Goal: Information Seeking & Learning: Learn about a topic

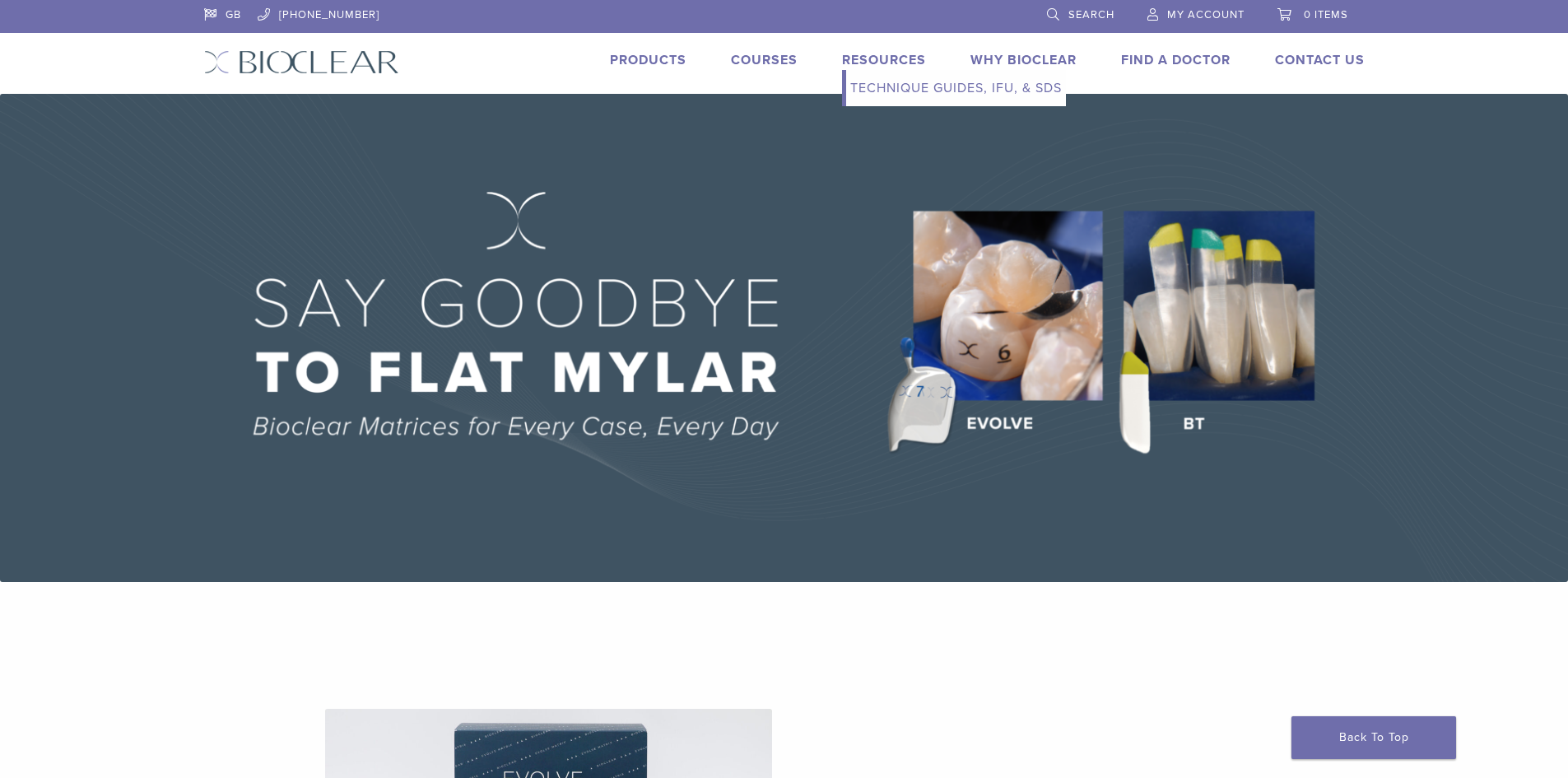
click at [883, 65] on link "Resources" at bounding box center [884, 61] width 84 height 17
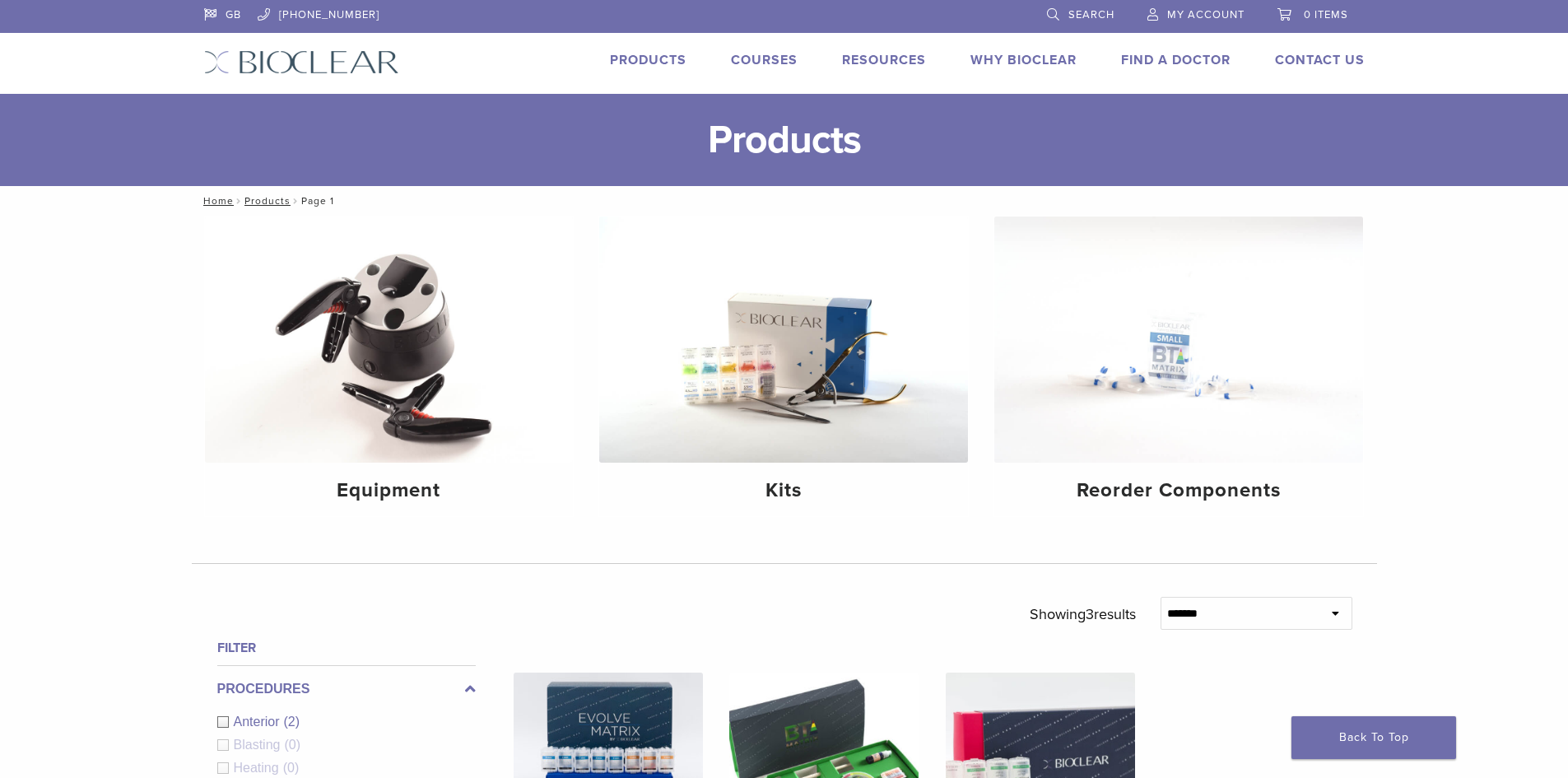
scroll to position [82, 0]
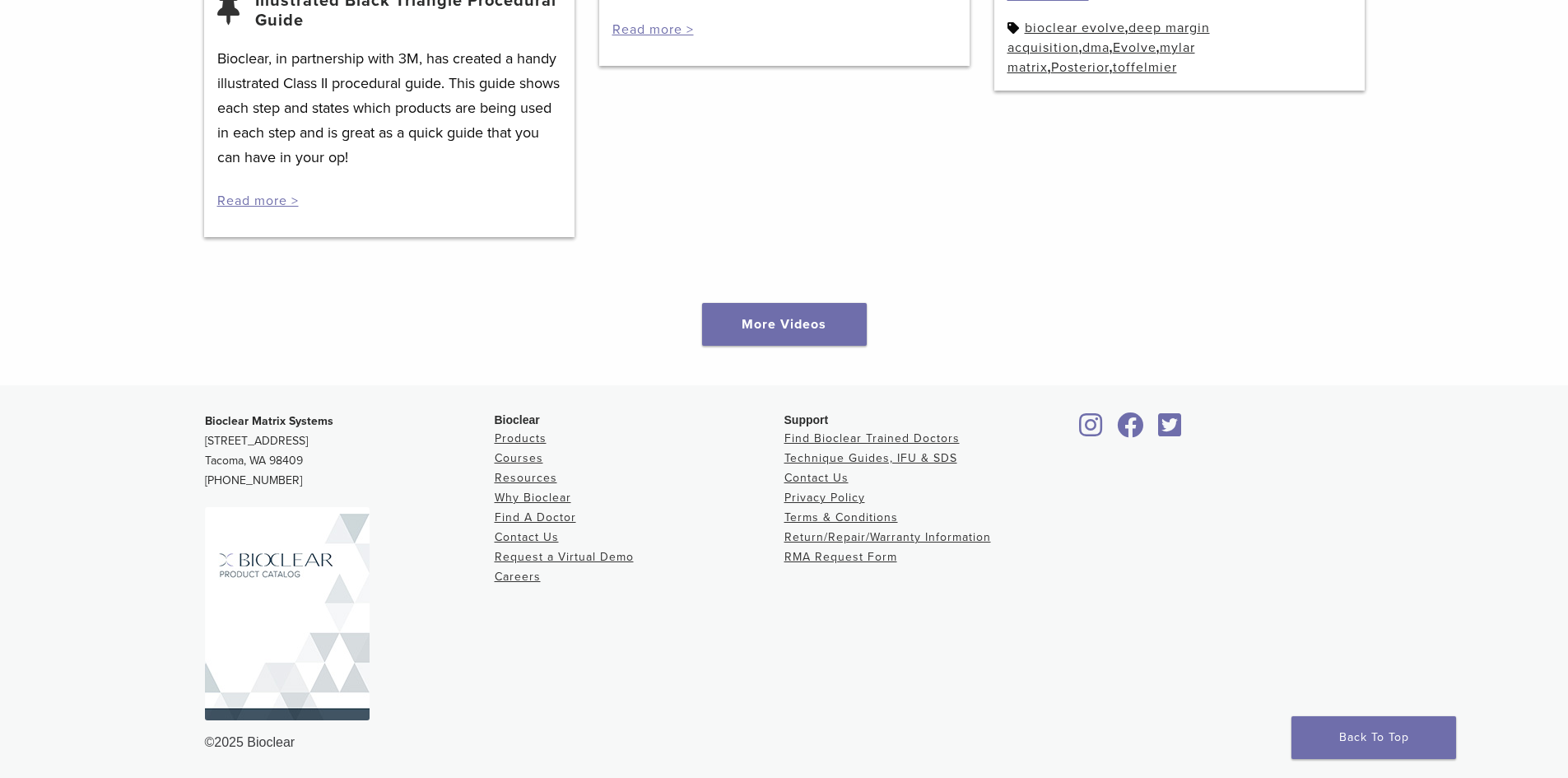
scroll to position [2431, 0]
click at [760, 320] on link "More Videos" at bounding box center [784, 323] width 165 height 43
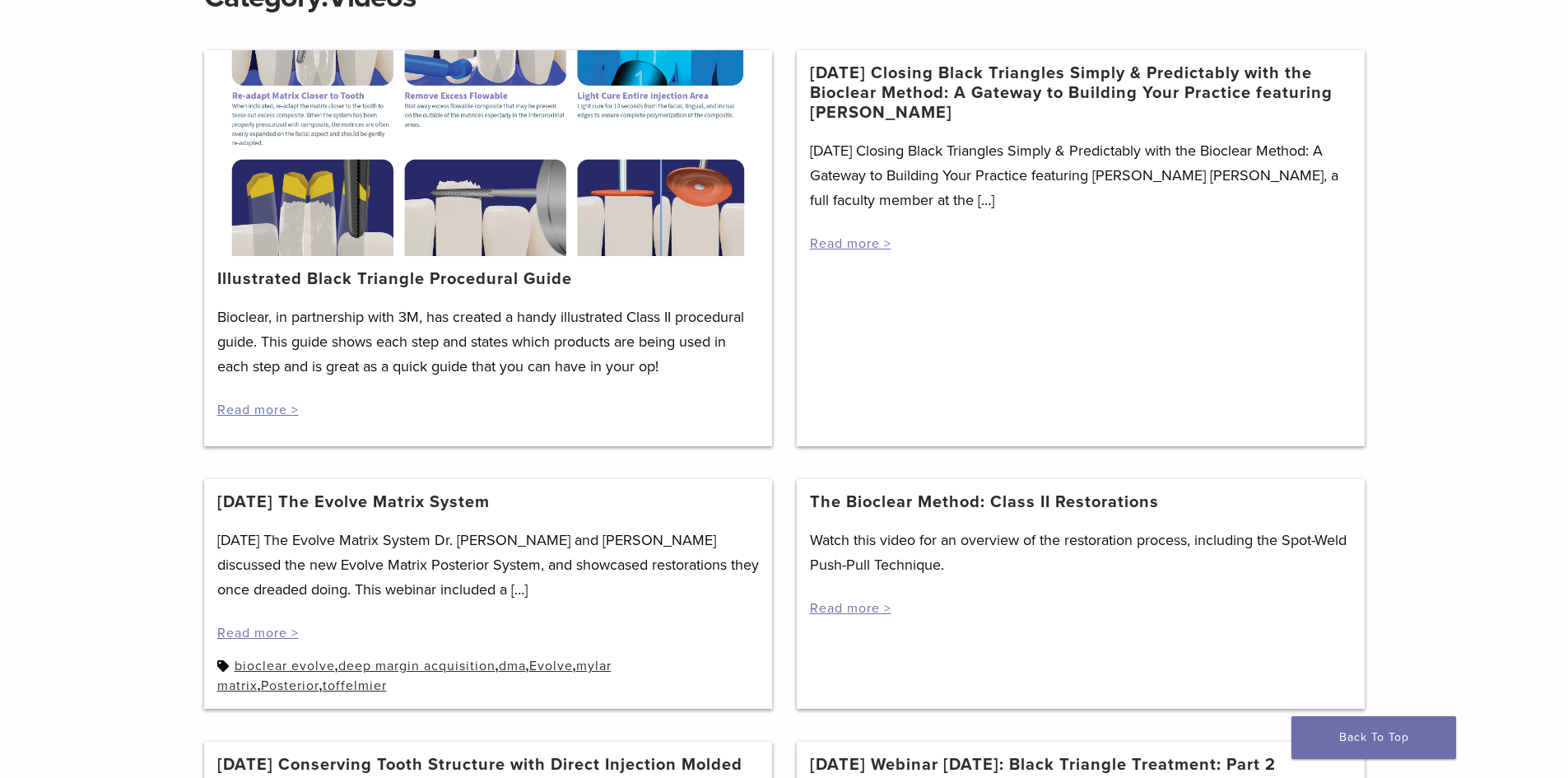
scroll to position [247, 0]
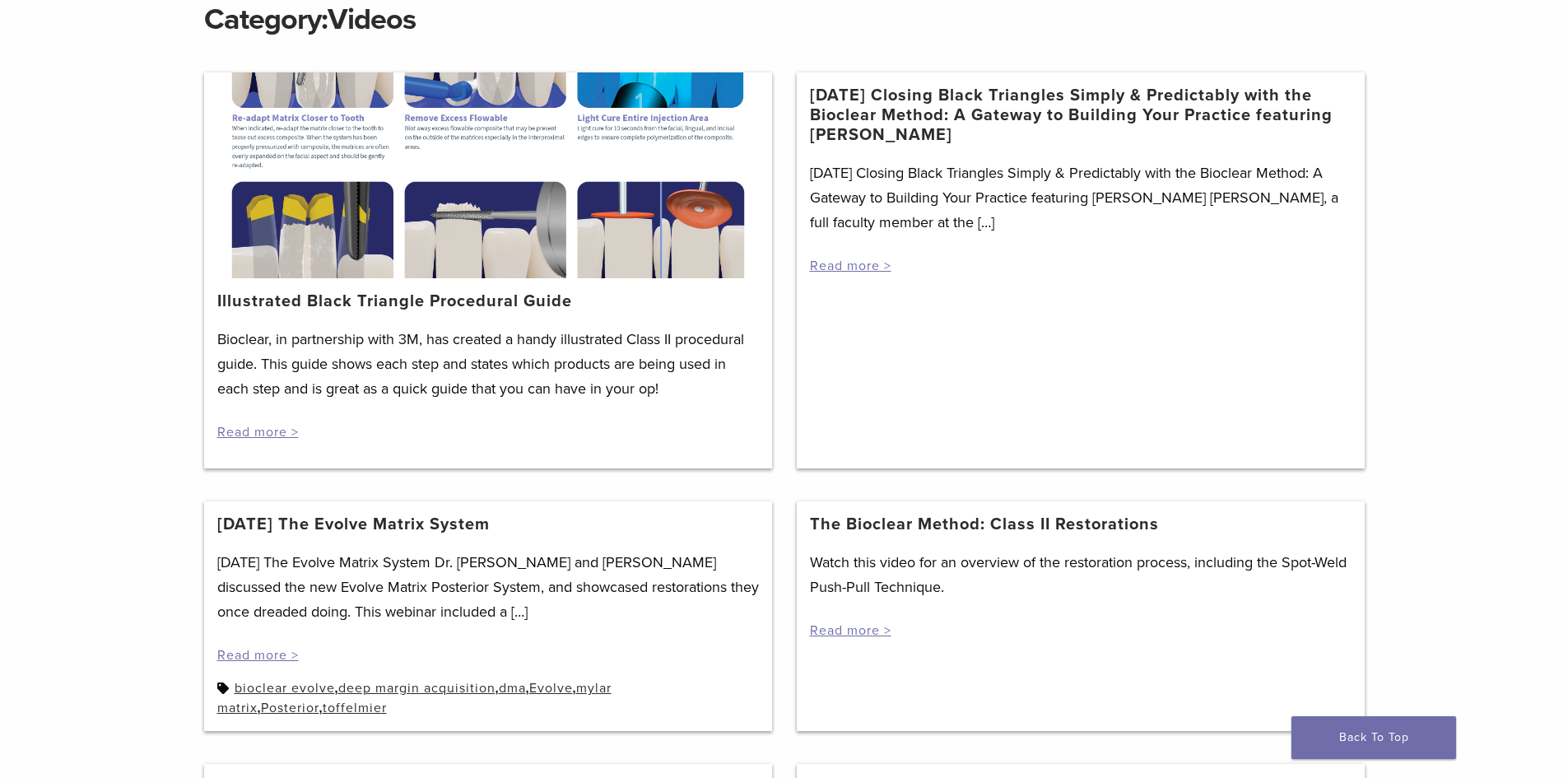
click at [415, 298] on link "Illustrated Black Triangle Procedural Guide" at bounding box center [395, 302] width 355 height 20
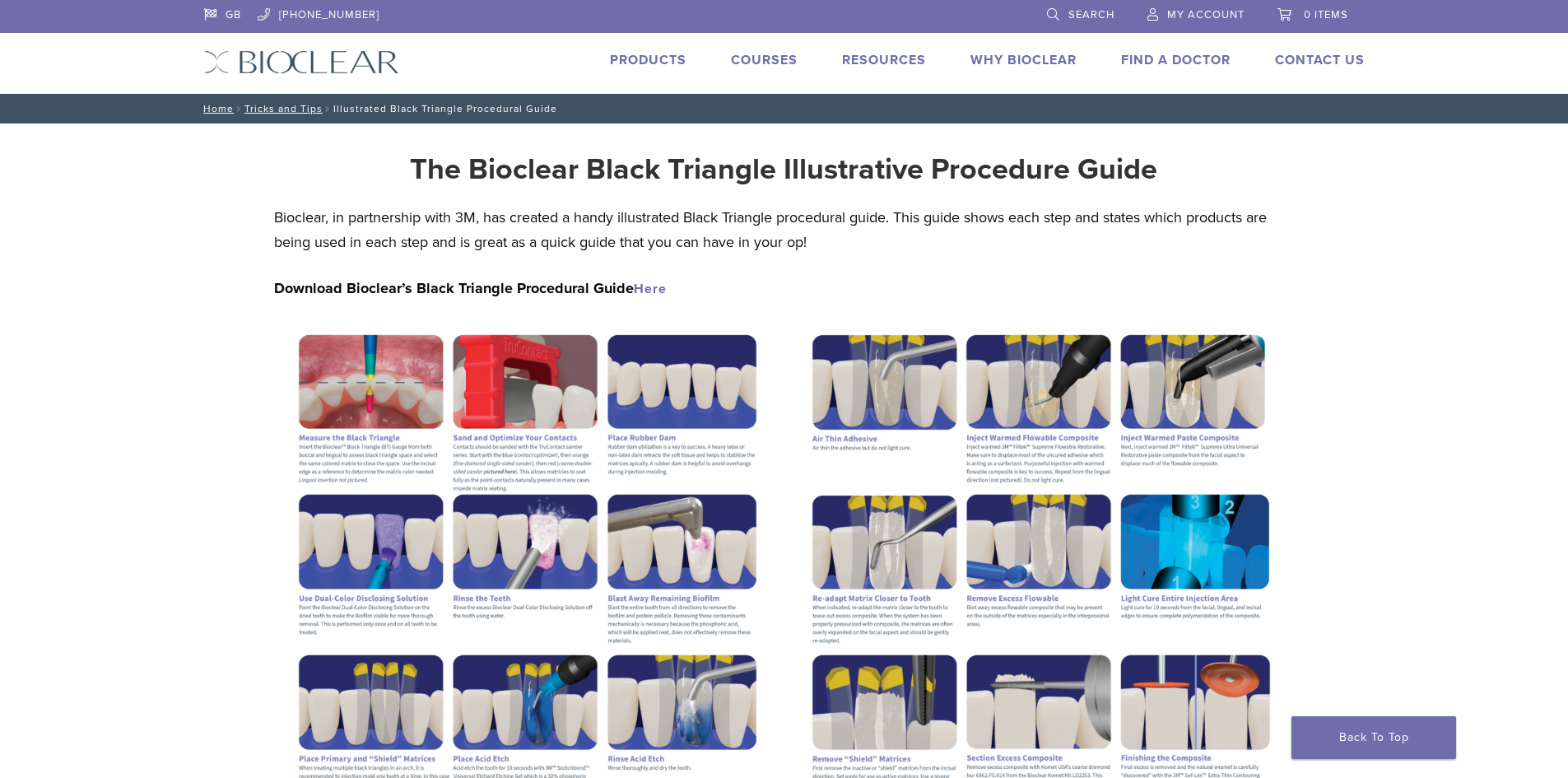
click at [661, 62] on link "Products" at bounding box center [648, 61] width 77 height 17
click at [772, 60] on link "Courses" at bounding box center [764, 61] width 66 height 17
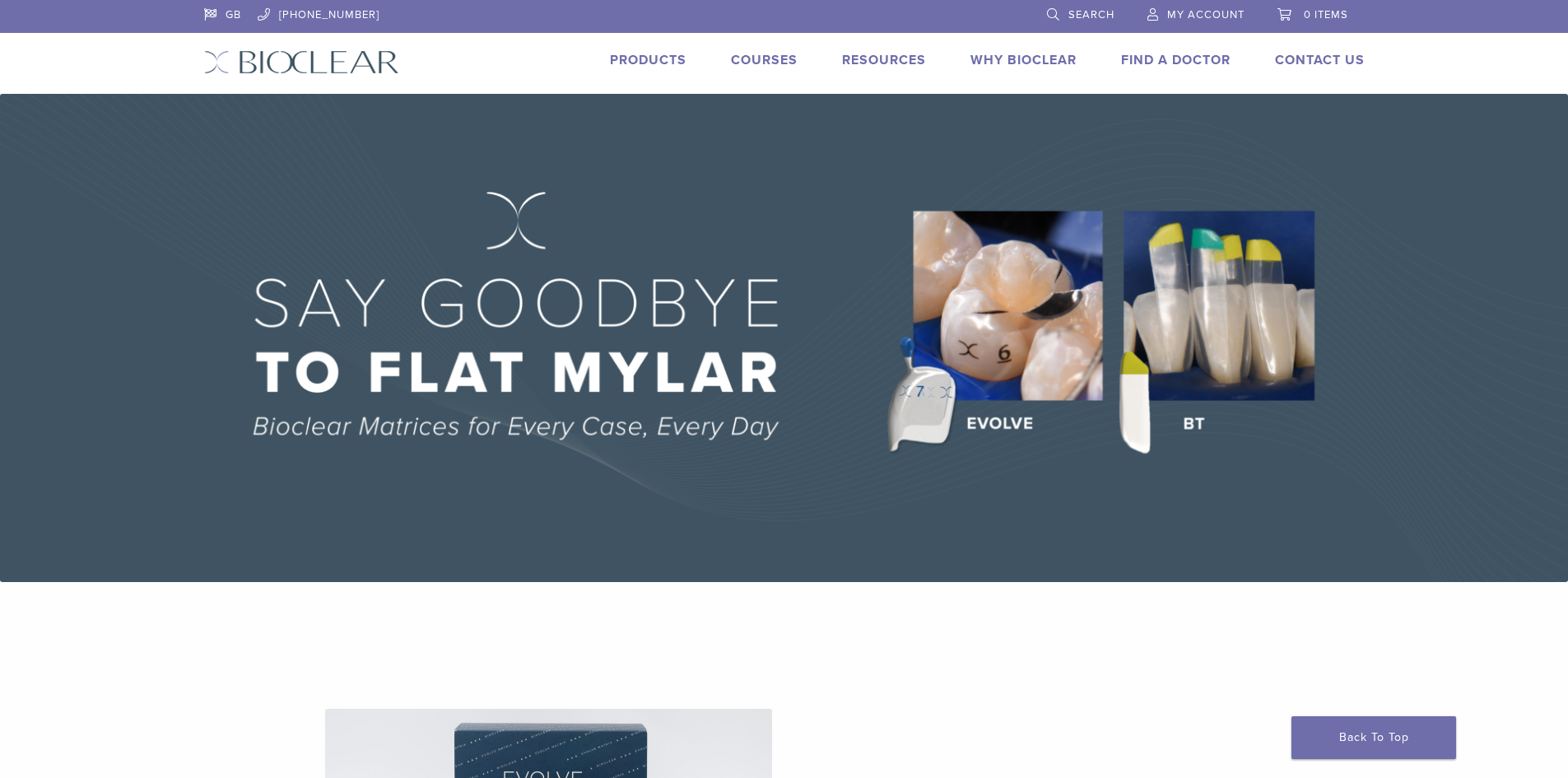
click at [764, 62] on link "Courses" at bounding box center [764, 61] width 66 height 17
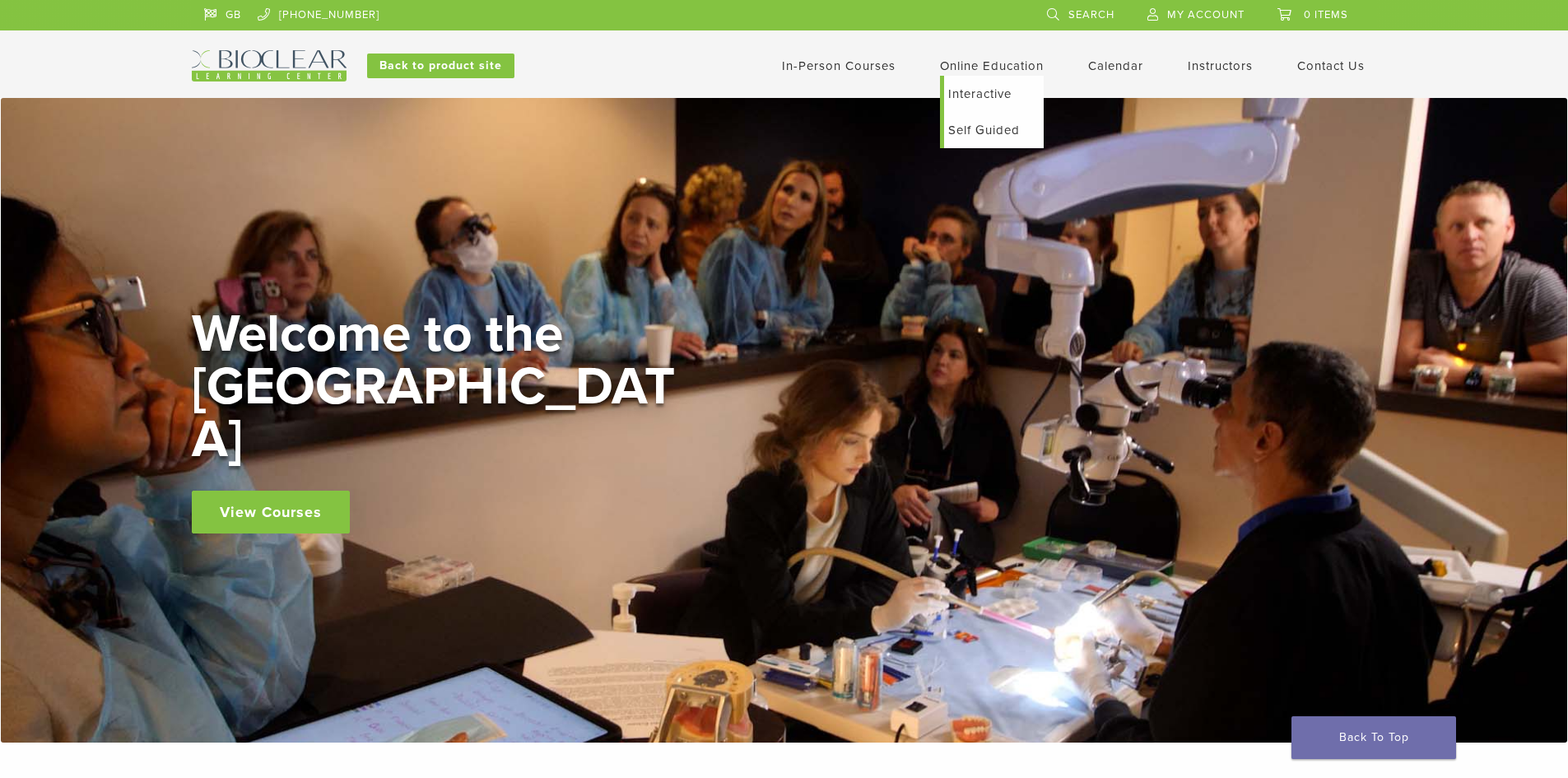
click at [978, 135] on link "Self Guided" at bounding box center [994, 130] width 99 height 36
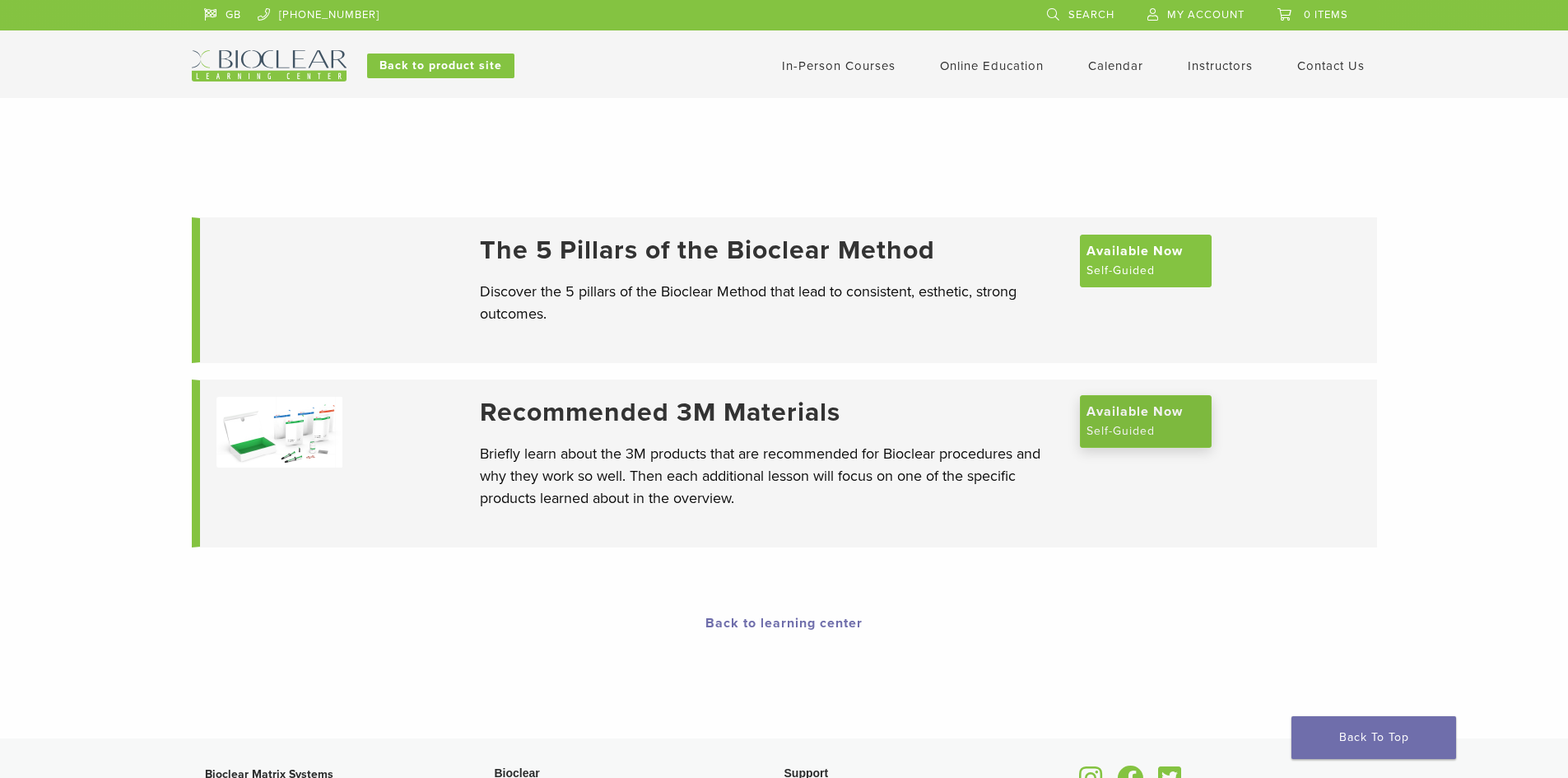
click at [1109, 421] on span "Available Now" at bounding box center [1135, 412] width 97 height 20
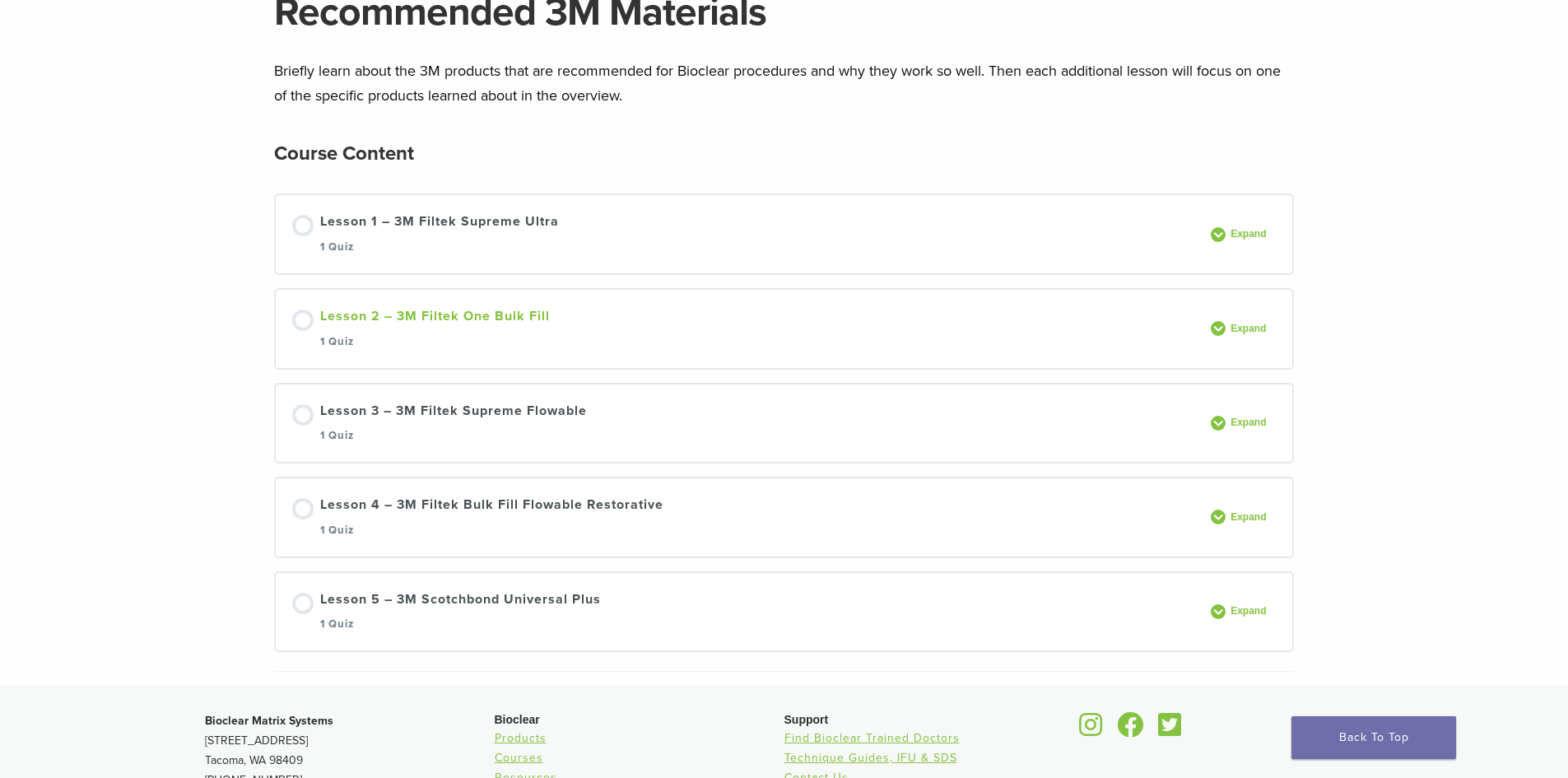
scroll to position [165, 0]
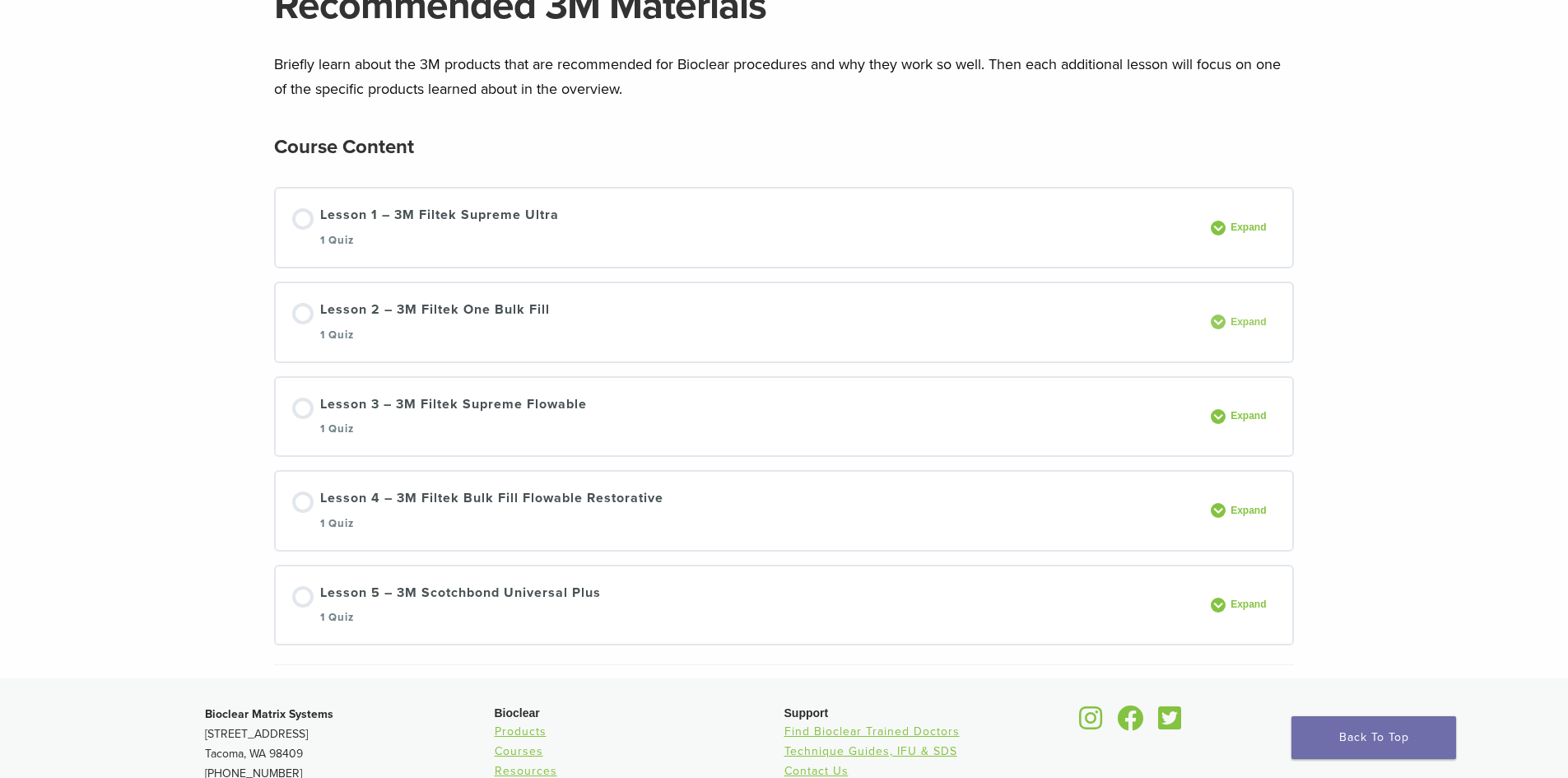
drag, startPoint x: 1200, startPoint y: 320, endPoint x: 1211, endPoint y: 320, distance: 11.0
click at [1208, 320] on div "Expand" at bounding box center [1238, 322] width 75 height 15
click at [1215, 320] on span at bounding box center [1218, 322] width 15 height 15
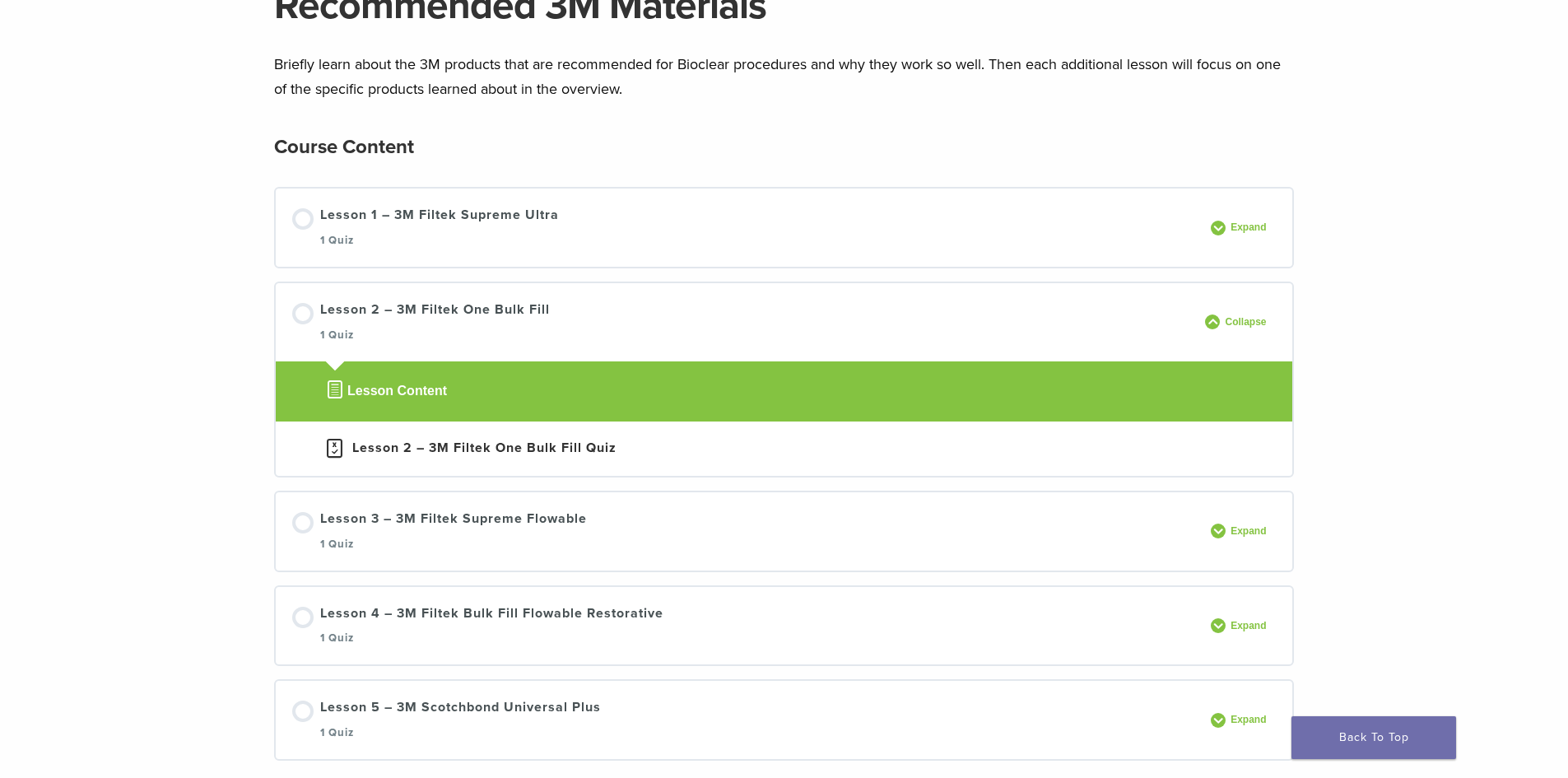
click at [403, 391] on span "Lesson Content" at bounding box center [397, 391] width 99 height 20
click at [388, 454] on div "Lesson 2 – 3M Filtek One Bulk Fill Quiz" at bounding box center [484, 448] width 264 height 20
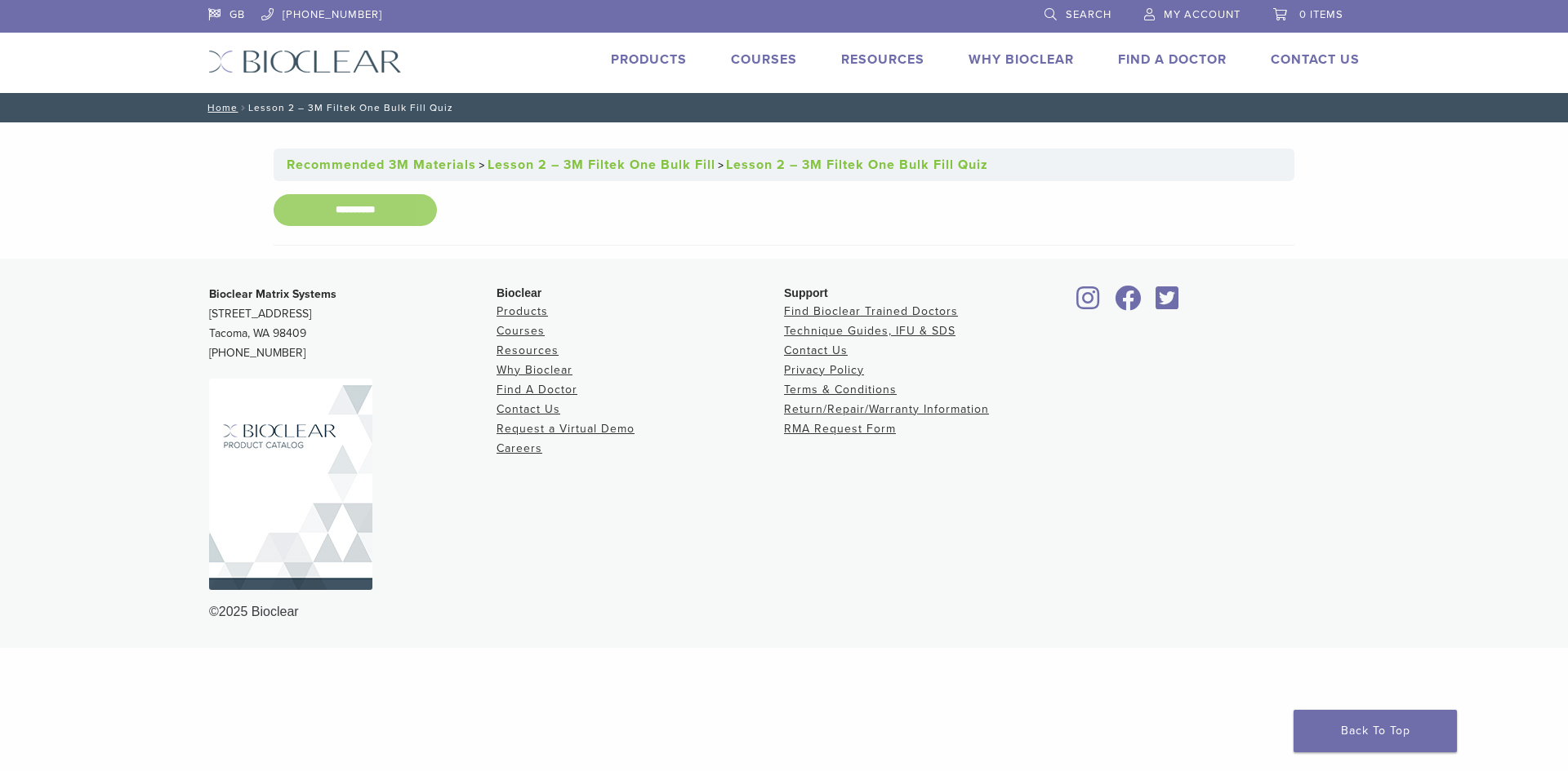
click at [405, 212] on input "**********" at bounding box center [355, 210] width 163 height 32
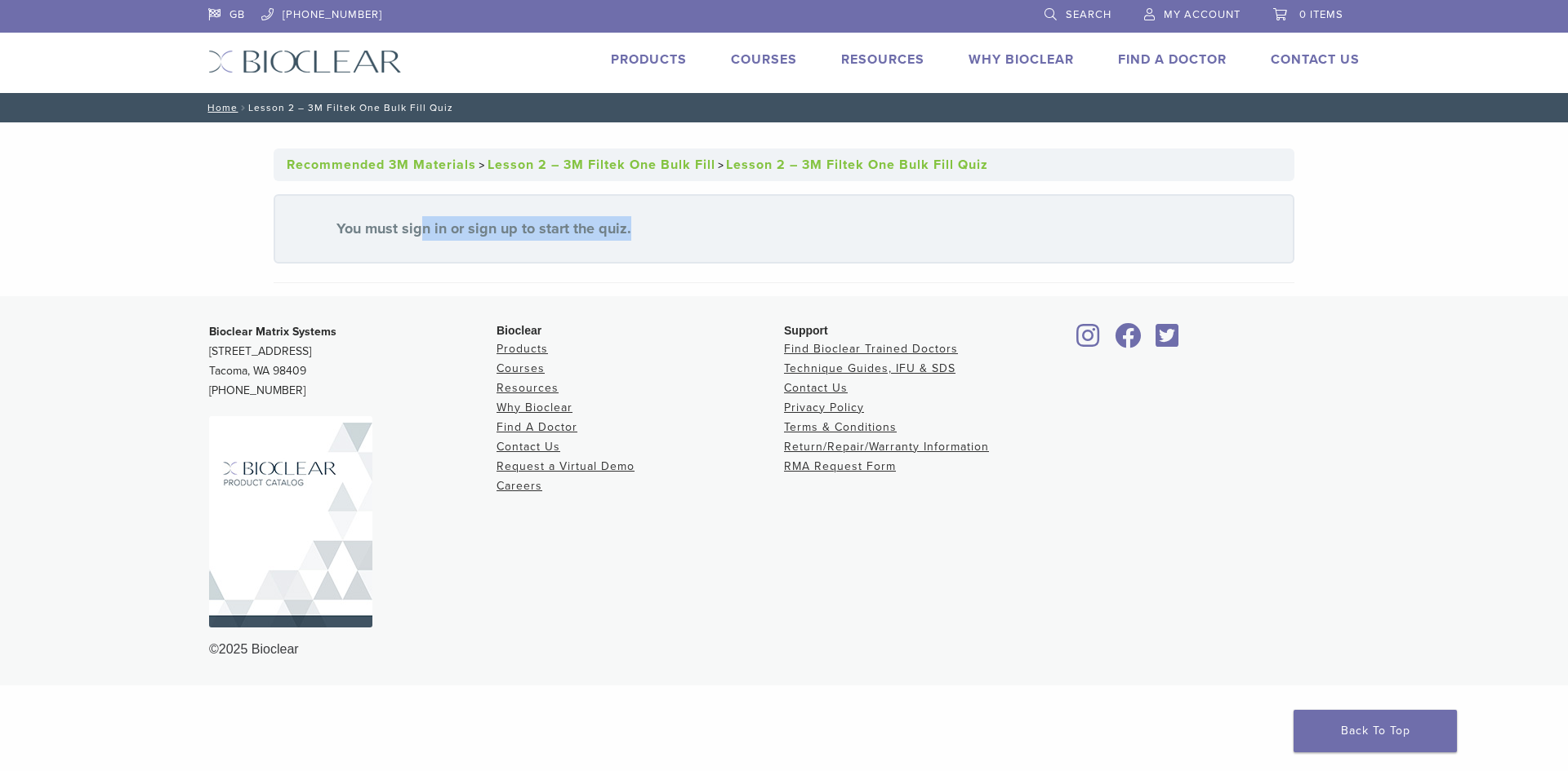
drag, startPoint x: 424, startPoint y: 251, endPoint x: 275, endPoint y: 268, distance: 150.0
click at [374, 283] on article "**********" at bounding box center [784, 209] width 1021 height 174
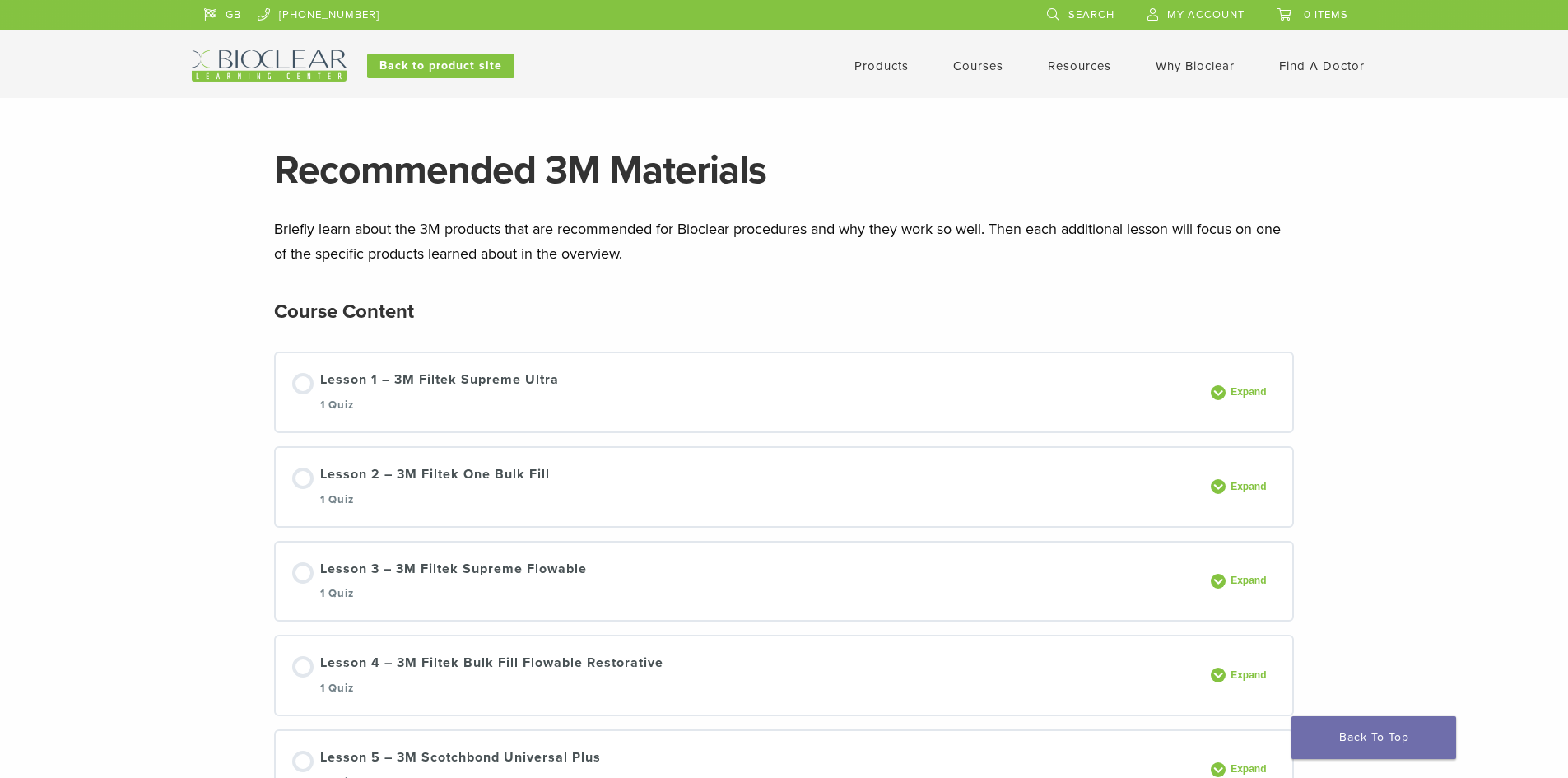
scroll to position [169, 0]
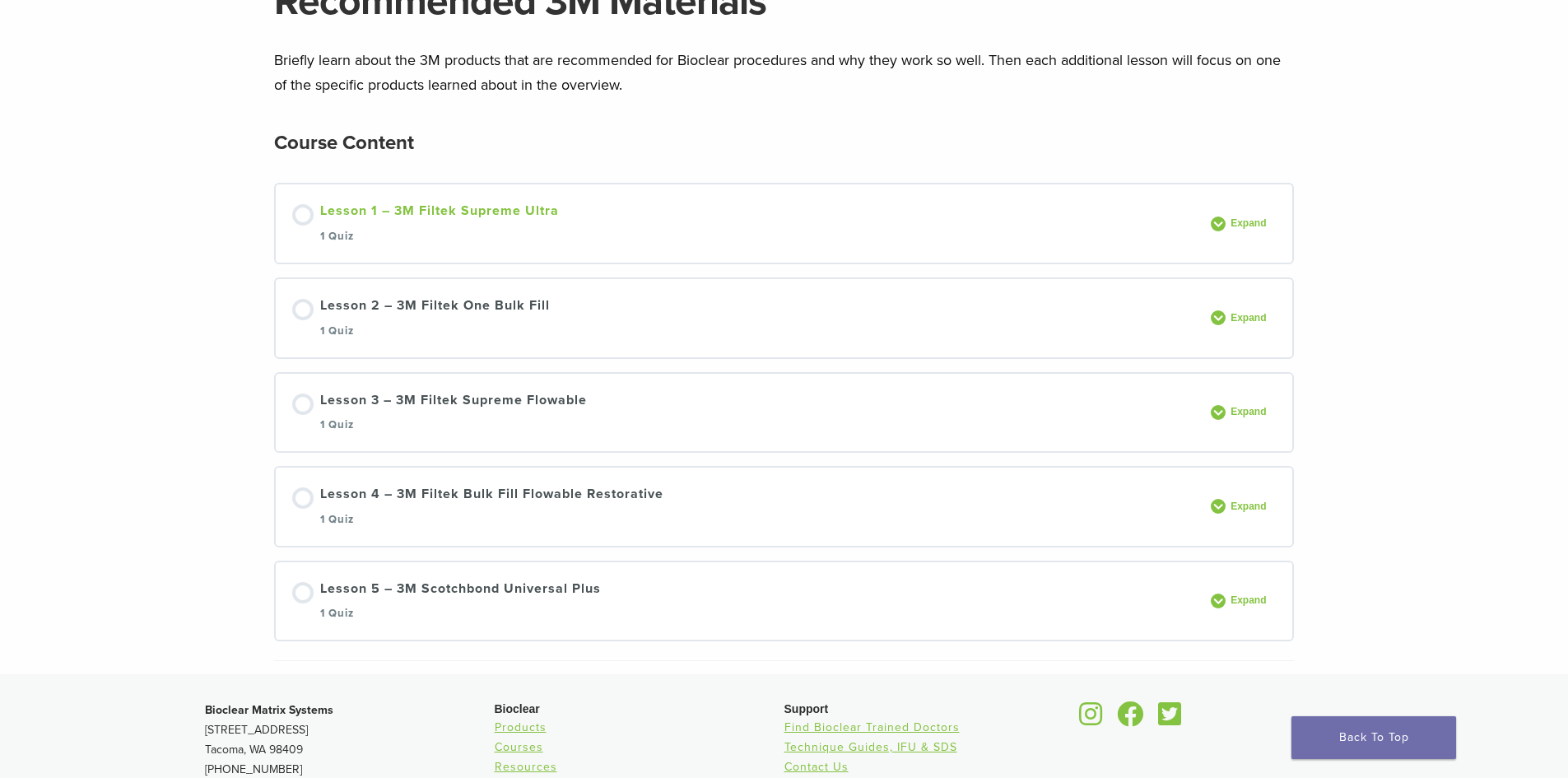
click at [391, 217] on div "Lesson 1 – 3M Filtek Supreme Ultra 1 Quiz" at bounding box center [440, 224] width 239 height 45
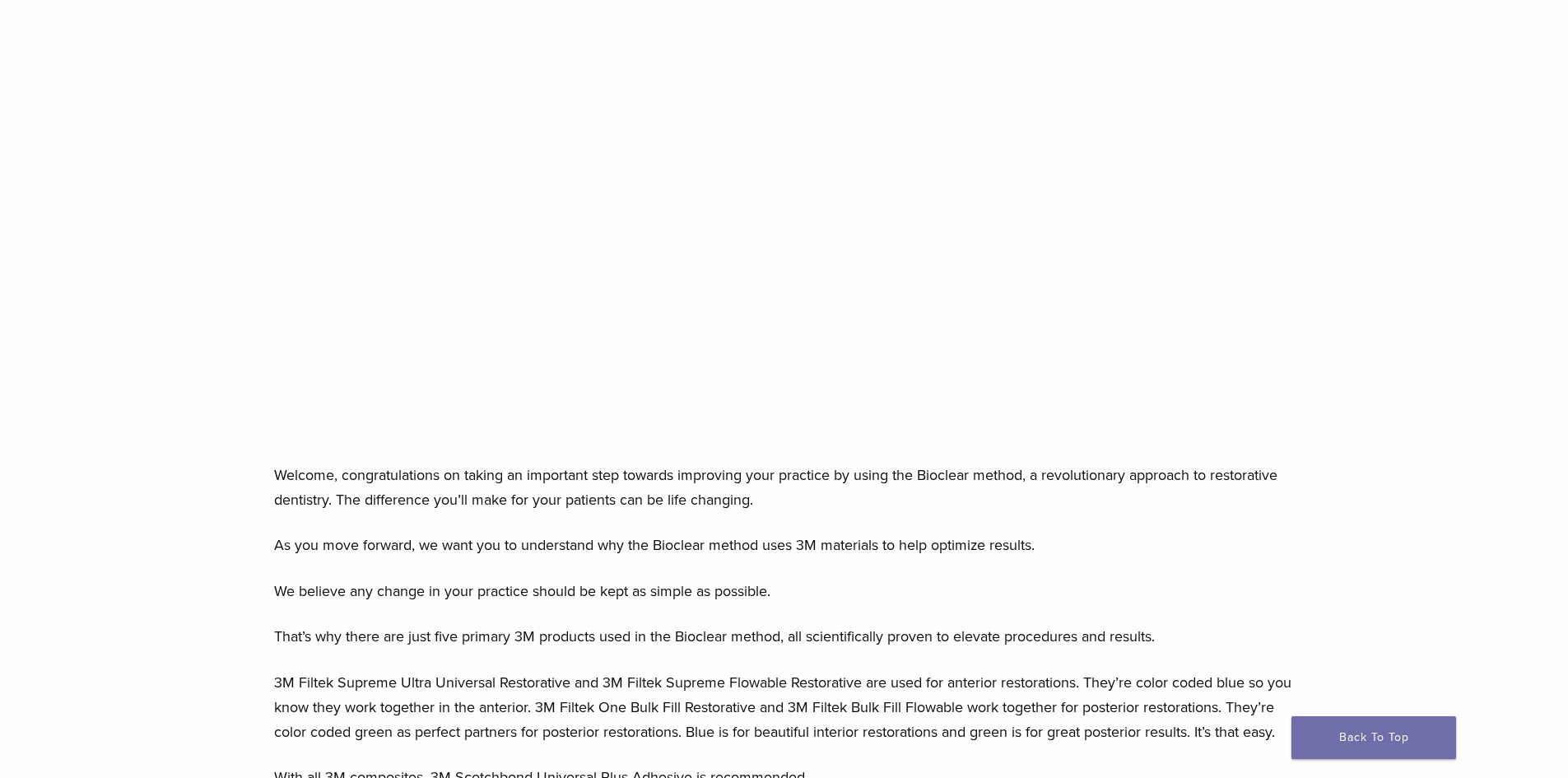
scroll to position [330, 0]
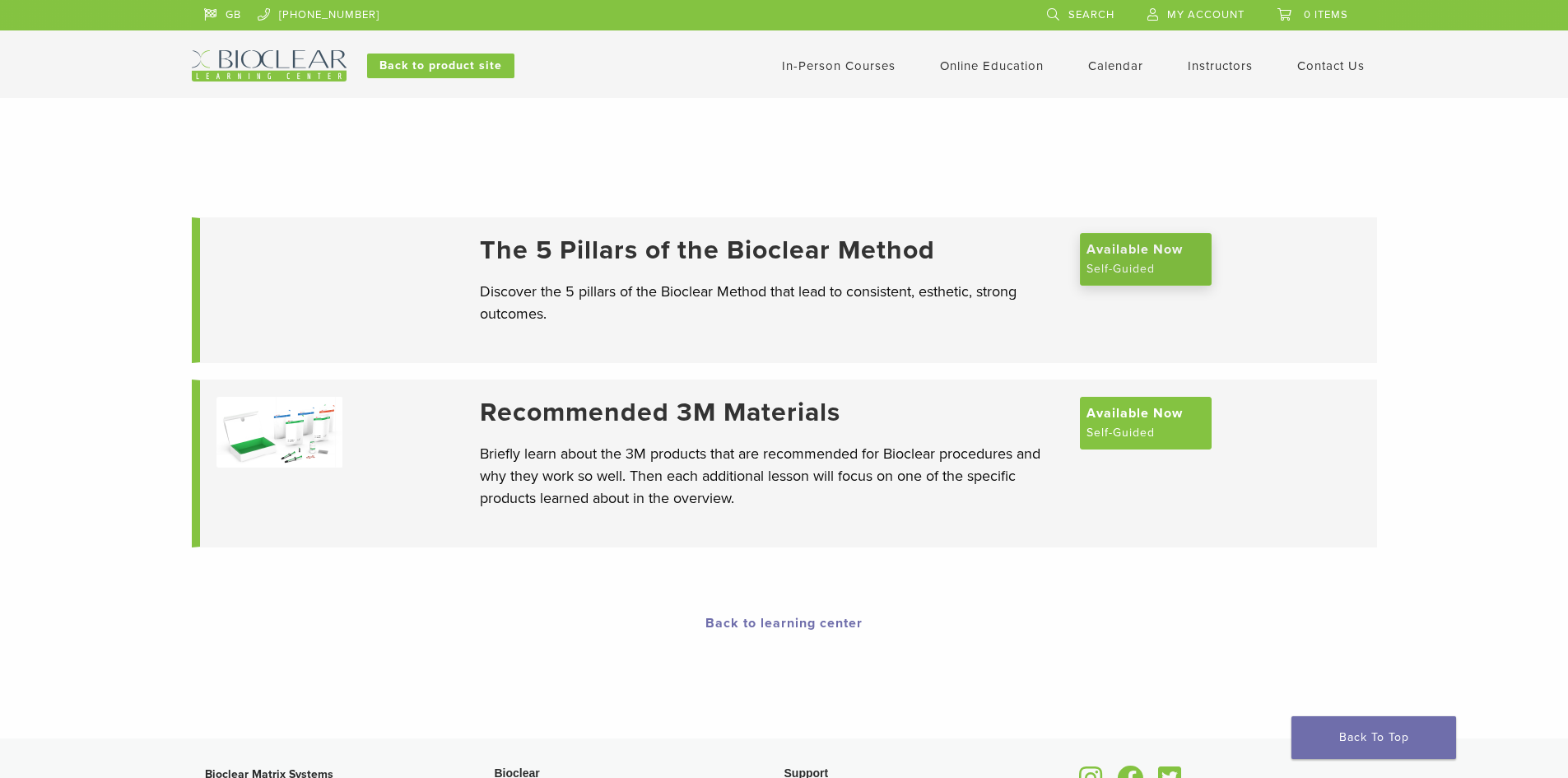
click at [1135, 259] on span "Available Now" at bounding box center [1135, 250] width 97 height 20
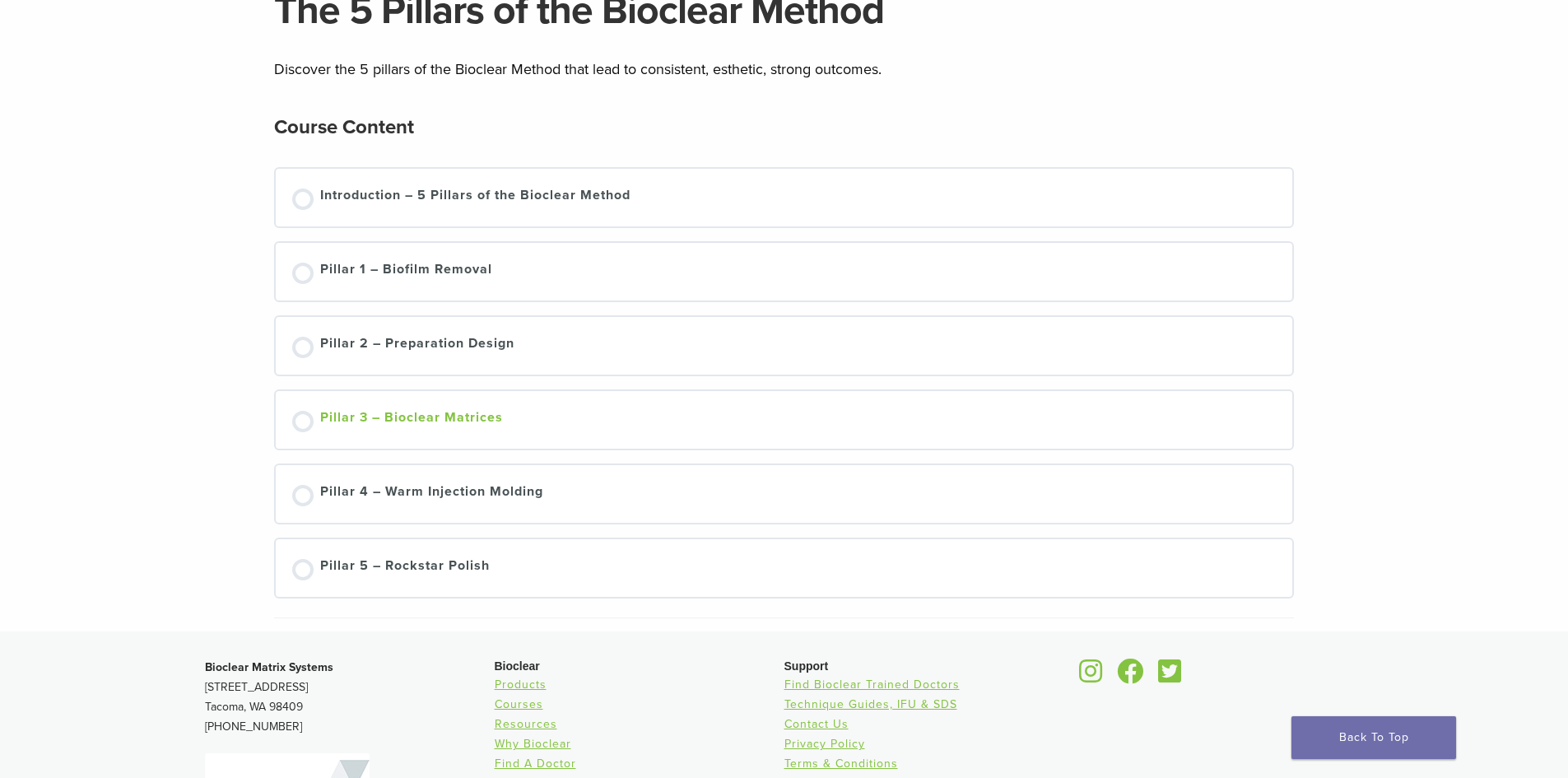
scroll to position [165, 0]
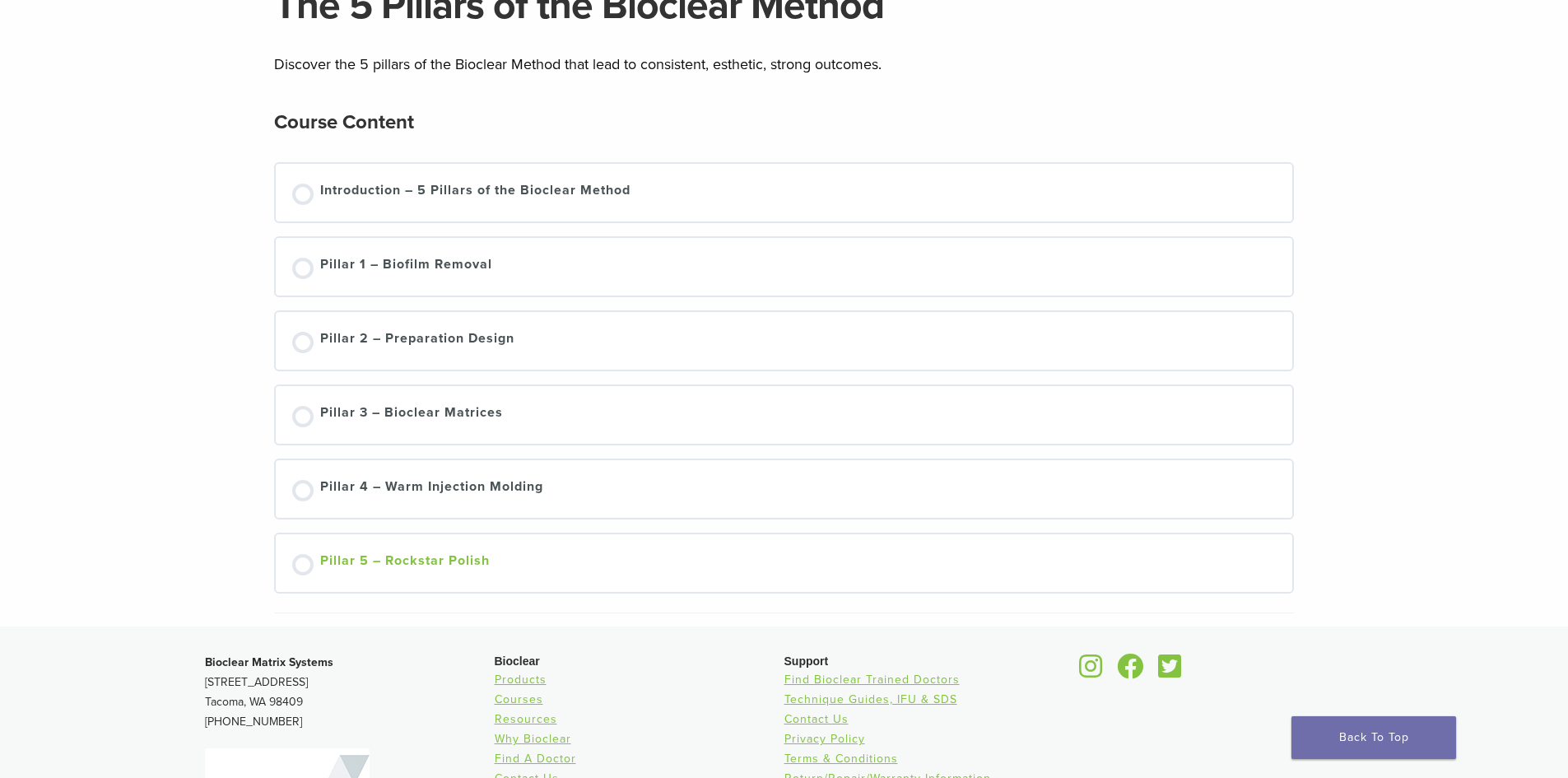
click at [301, 569] on div at bounding box center [303, 564] width 21 height 21
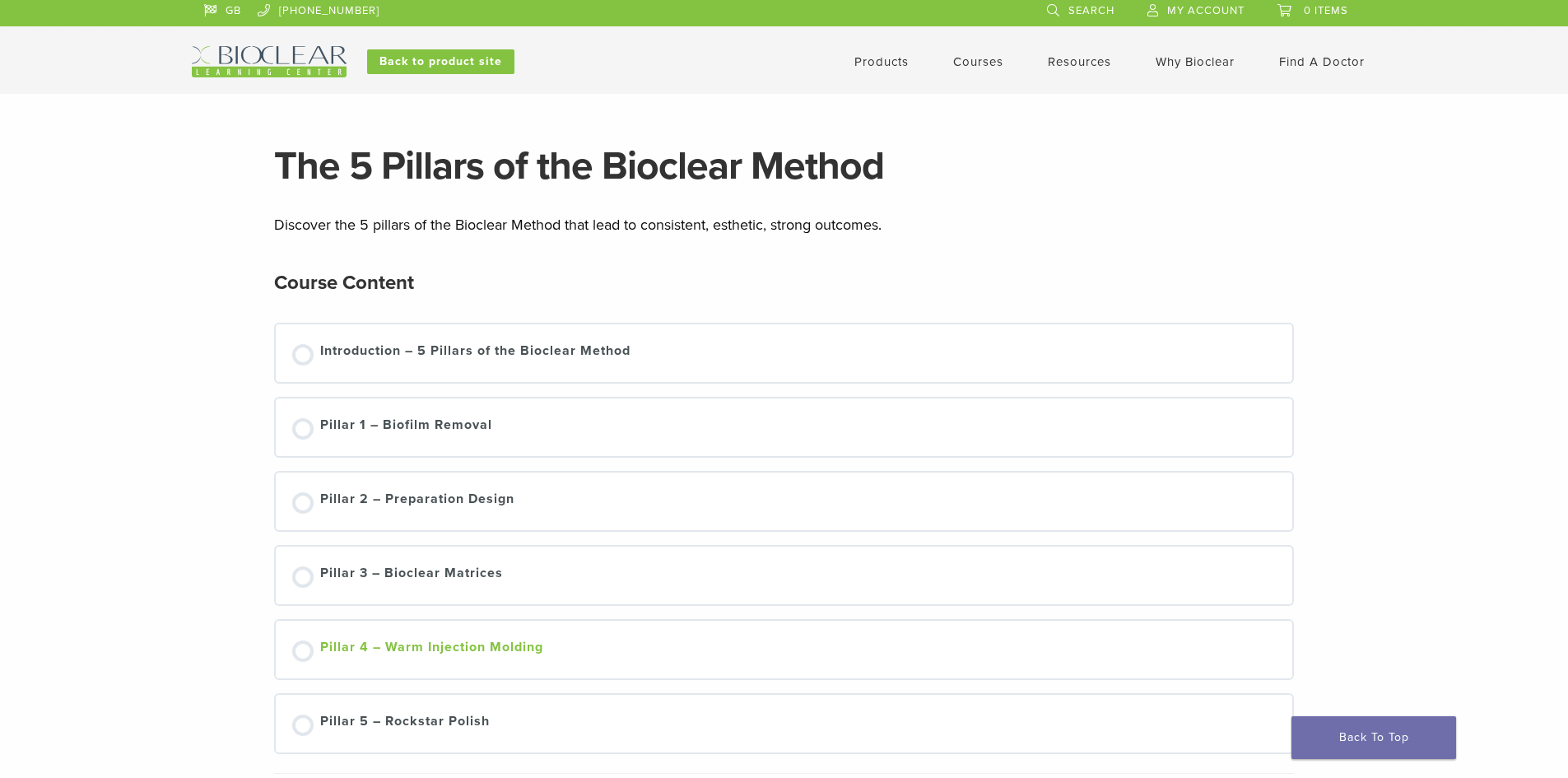
scroll to position [0, 0]
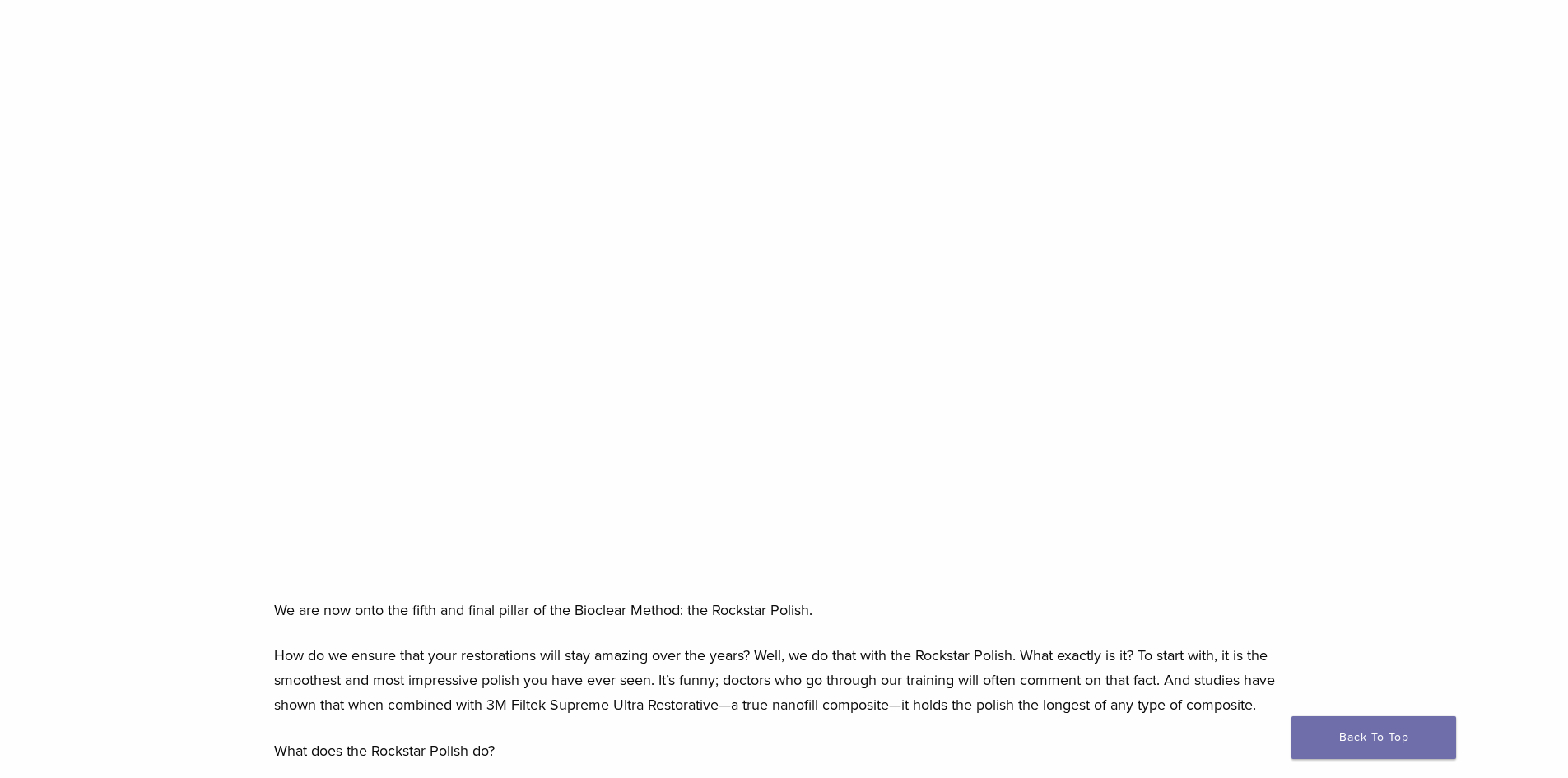
scroll to position [247, 0]
